Goal: Navigation & Orientation: Go to known website

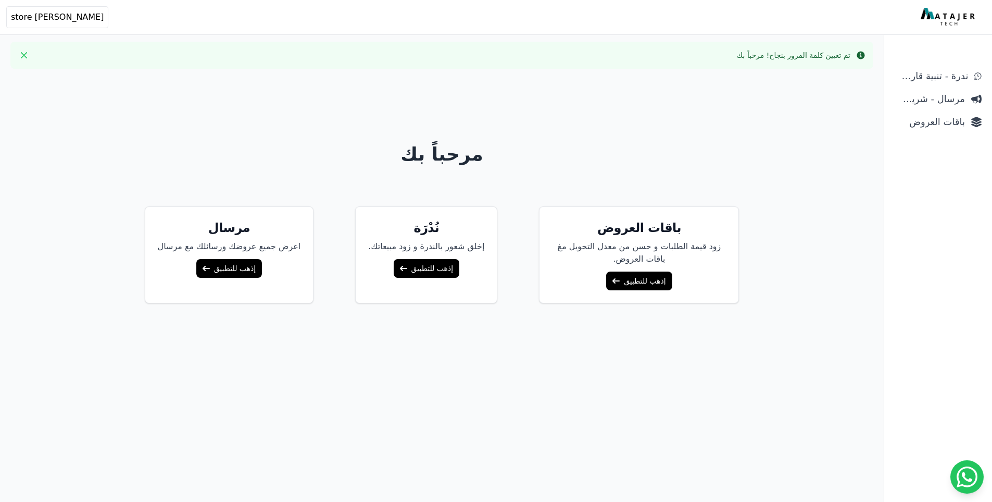
click at [437, 268] on link "إذهب للتطبيق" at bounding box center [427, 268] width 66 height 19
click at [624, 285] on link "إذهب للتطبيق" at bounding box center [639, 280] width 66 height 19
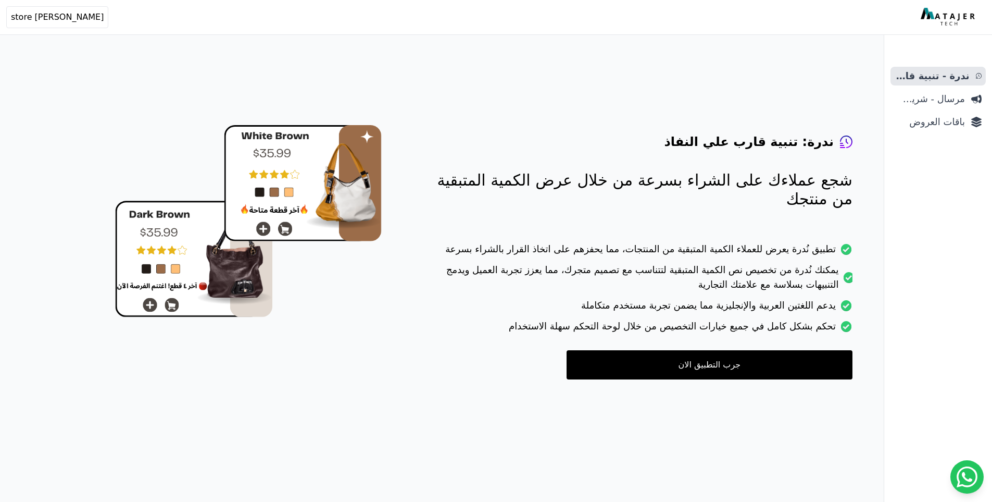
scroll to position [42, 0]
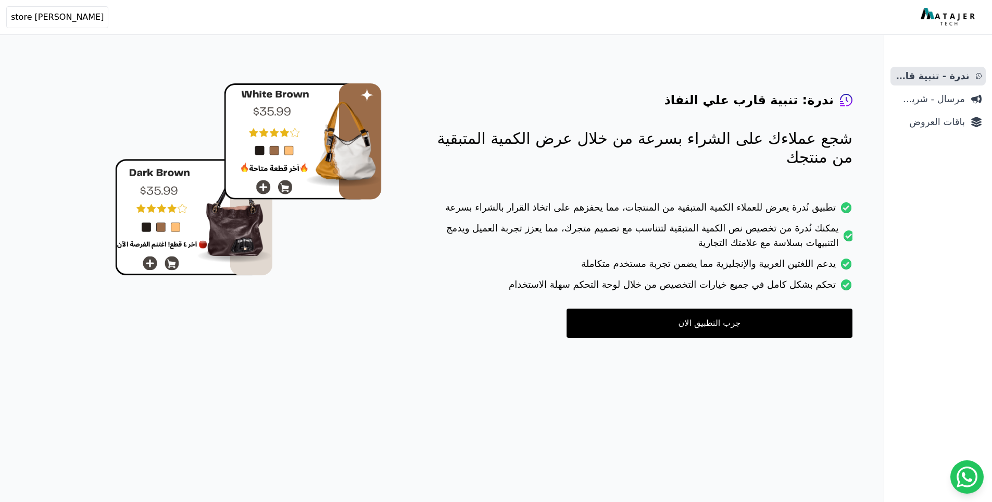
click at [656, 326] on link "جرب التطبيق الان" at bounding box center [710, 322] width 286 height 29
click at [680, 329] on link "جرب التطبيق الان" at bounding box center [710, 322] width 286 height 29
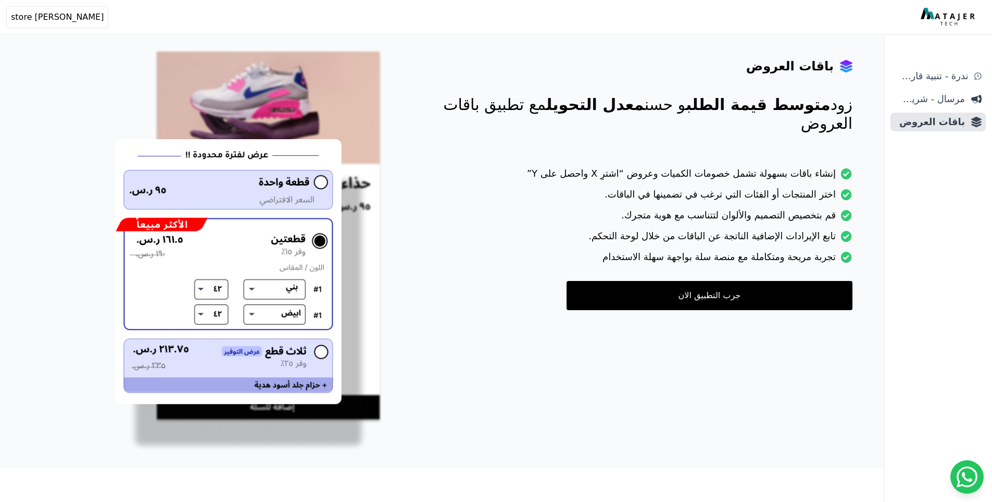
scroll to position [76, 0]
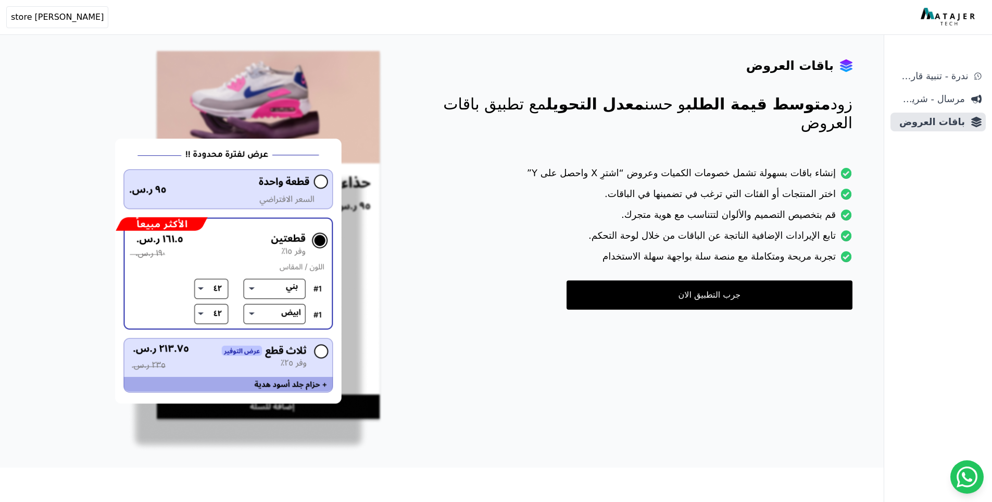
click at [652, 297] on link "جرب التطبيق الان" at bounding box center [710, 294] width 286 height 29
